Goal: Register for event/course

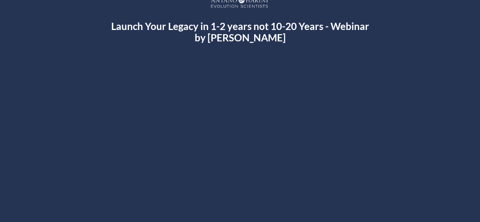
scroll to position [13, 0]
click at [268, 151] on div at bounding box center [239, 192] width 439 height 247
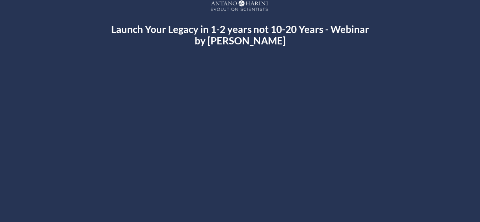
scroll to position [0, 0]
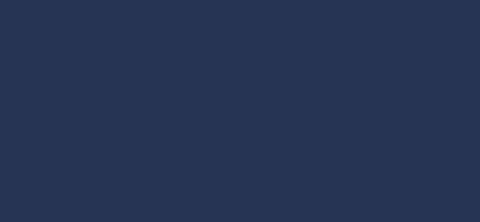
scroll to position [134, 0]
click at [222, 104] on div at bounding box center [240, 104] width 448 height 252
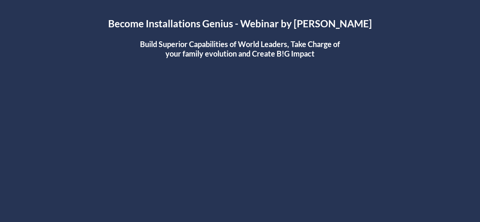
scroll to position [0, 0]
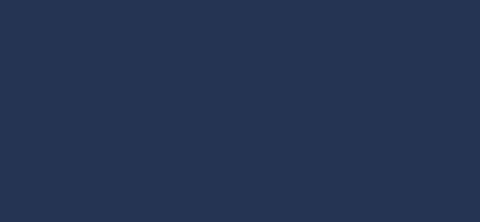
scroll to position [154, 0]
click at [243, 74] on div at bounding box center [239, 77] width 439 height 247
